Goal: Task Accomplishment & Management: Manage account settings

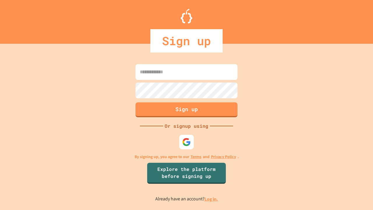
click at [211, 199] on link "Log in." at bounding box center [210, 199] width 13 height 6
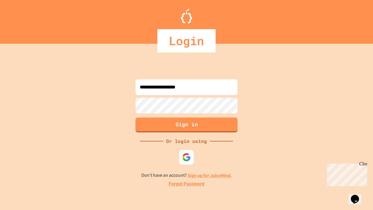
type input "**********"
